Goal: Find contact information: Obtain details needed to contact an individual or organization

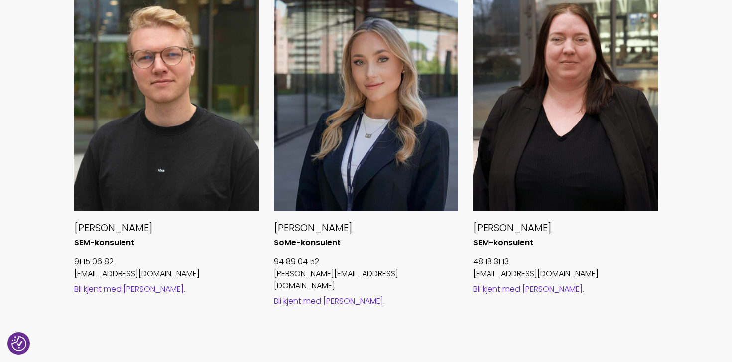
scroll to position [1127, 0]
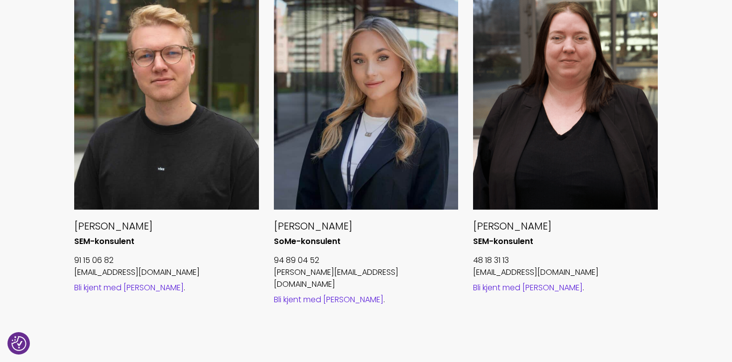
click at [313, 294] on link "Bli kjent med [PERSON_NAME]" at bounding box center [329, 299] width 110 height 11
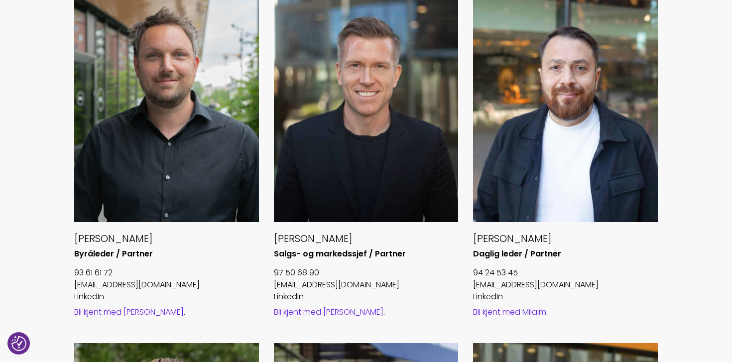
scroll to position [426, 0]
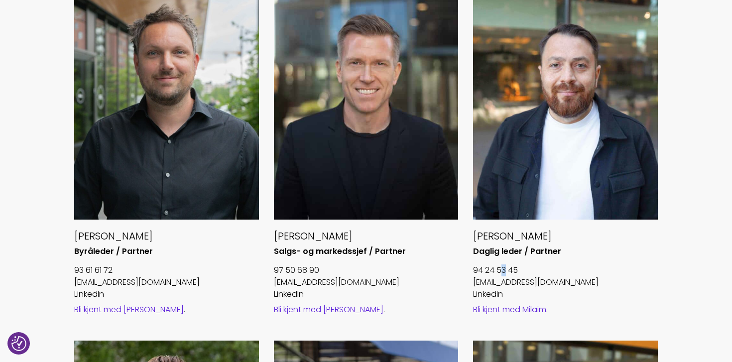
click at [504, 273] on p "94 24 53 45" at bounding box center [565, 271] width 185 height 12
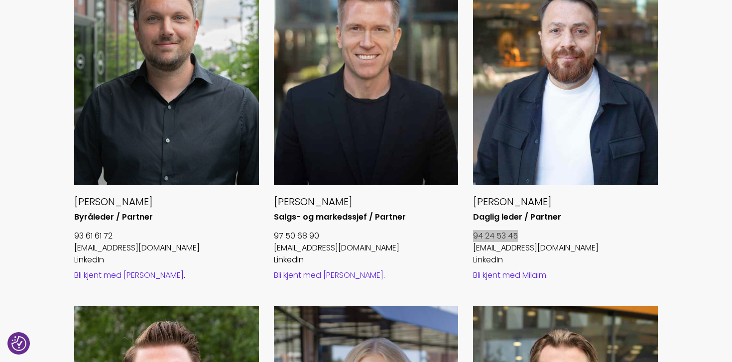
scroll to position [471, 0]
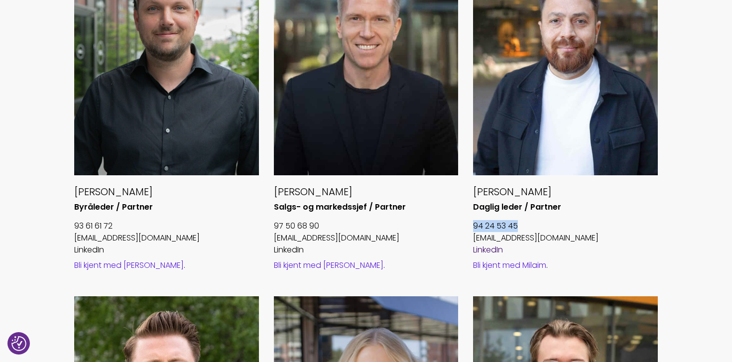
click at [483, 251] on link "LinkedIn" at bounding box center [488, 249] width 30 height 11
